Goal: Task Accomplishment & Management: Use online tool/utility

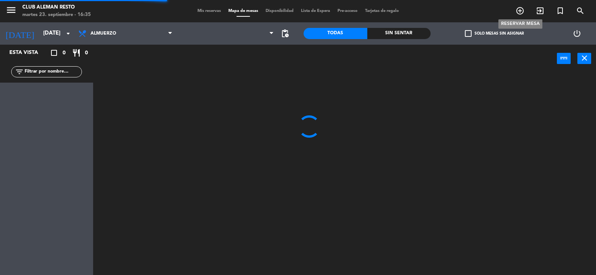
click at [519, 9] on icon "add_circle_outline" at bounding box center [519, 10] width 9 height 9
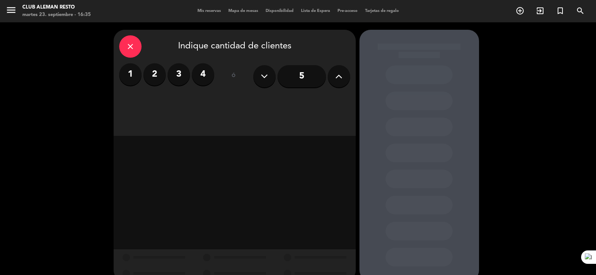
click at [341, 71] on icon at bounding box center [338, 76] width 7 height 11
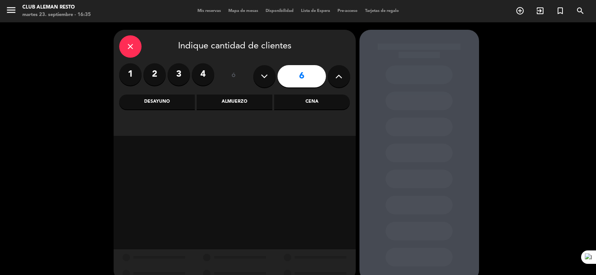
click at [341, 72] on icon at bounding box center [338, 76] width 7 height 11
click at [340, 77] on icon at bounding box center [338, 76] width 7 height 11
type input "10"
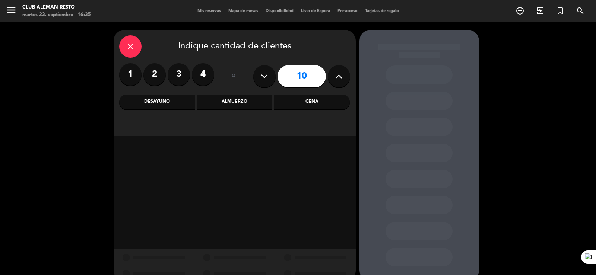
click at [240, 103] on div "Almuerzo" at bounding box center [235, 102] width 76 height 15
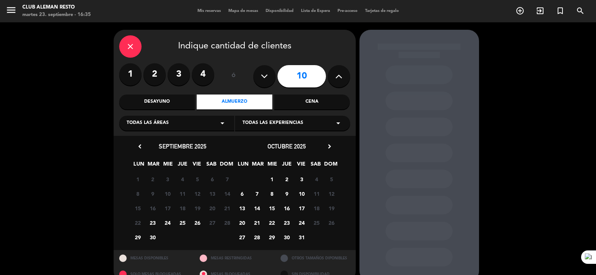
click at [163, 224] on span "24" at bounding box center [167, 223] width 12 height 12
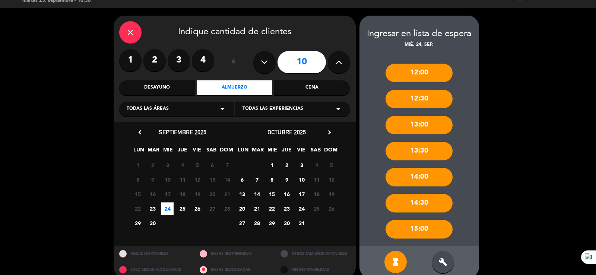
click at [125, 32] on div "close" at bounding box center [130, 32] width 22 height 22
